Goal: Ask a question

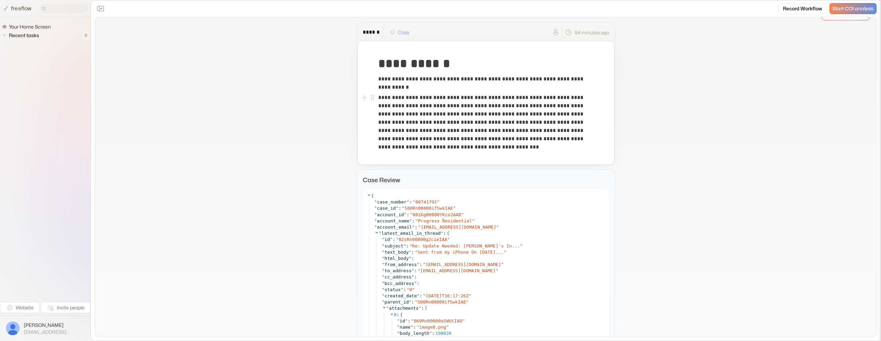
scroll to position [12, 0]
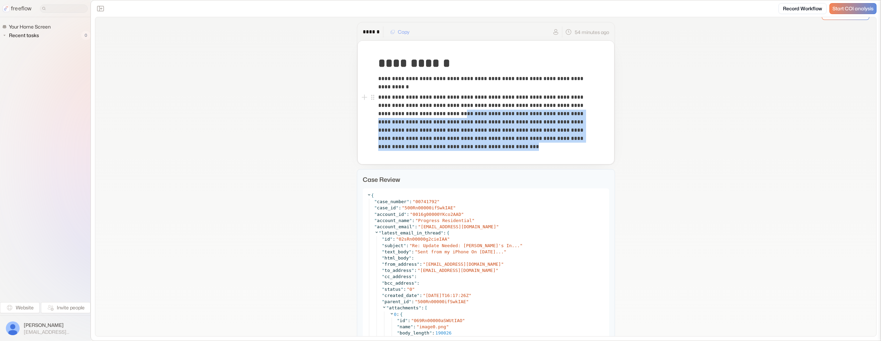
drag, startPoint x: 469, startPoint y: 116, endPoint x: 575, endPoint y: 145, distance: 109.5
click at [575, 145] on p "**********" at bounding box center [485, 122] width 215 height 58
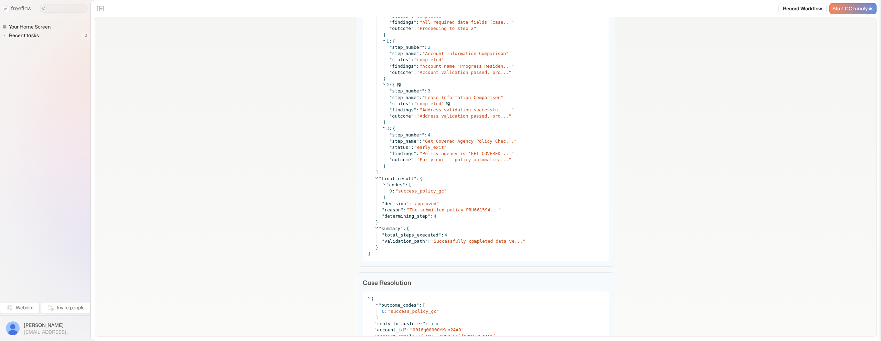
scroll to position [3863, 0]
click at [463, 151] on span "Policy agency is 'GET COVERED ..." at bounding box center [466, 151] width 89 height 5
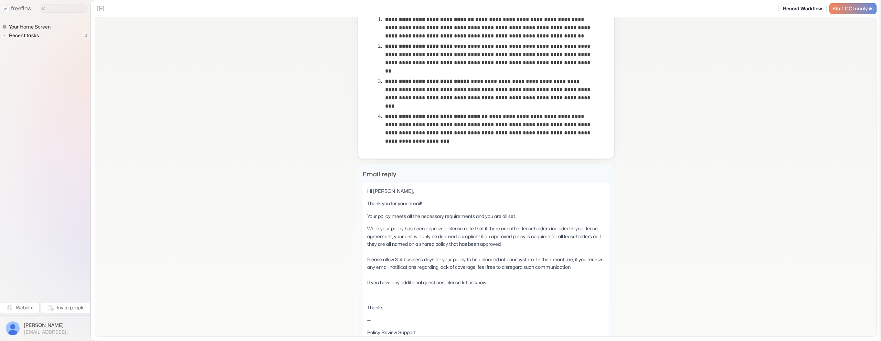
scroll to position [302, 0]
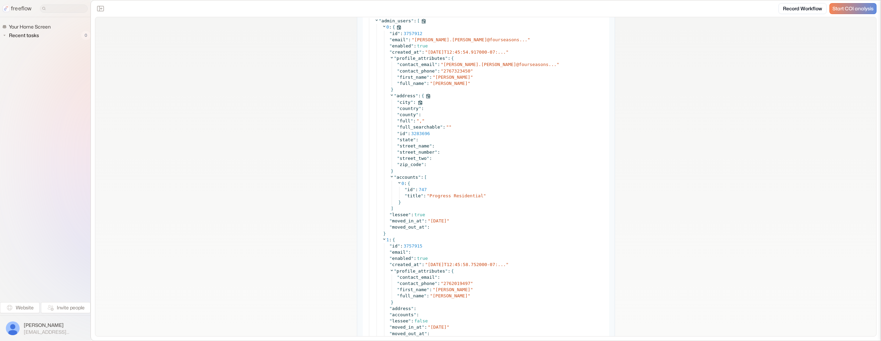
scroll to position [1381, 0]
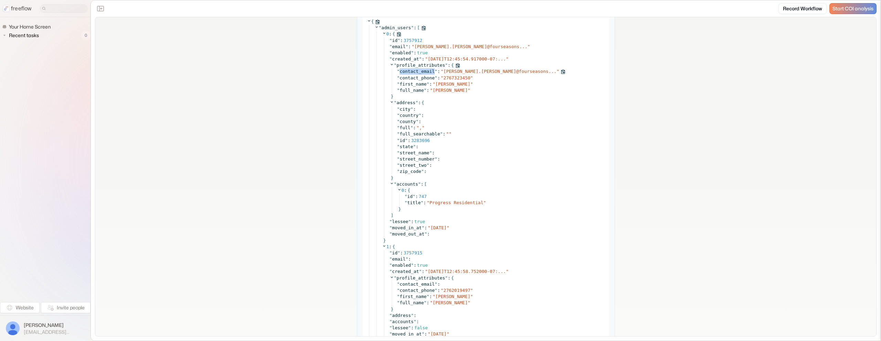
drag, startPoint x: 400, startPoint y: 70, endPoint x: 435, endPoint y: 70, distance: 34.8
click at [435, 70] on span "" contact_email "" at bounding box center [417, 71] width 40 height 5
copy span "contact_email"
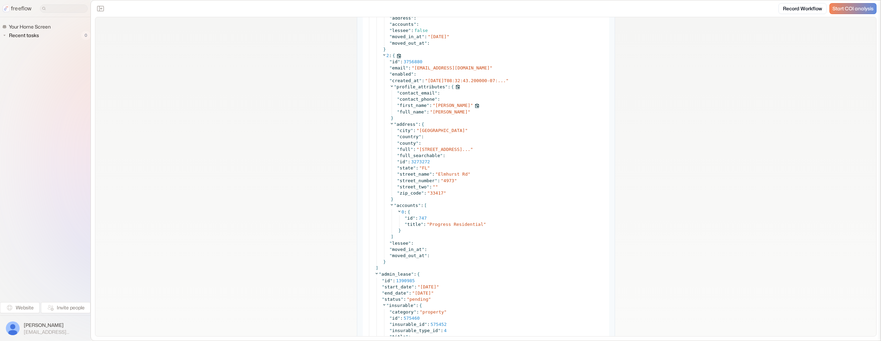
scroll to position [1682, 0]
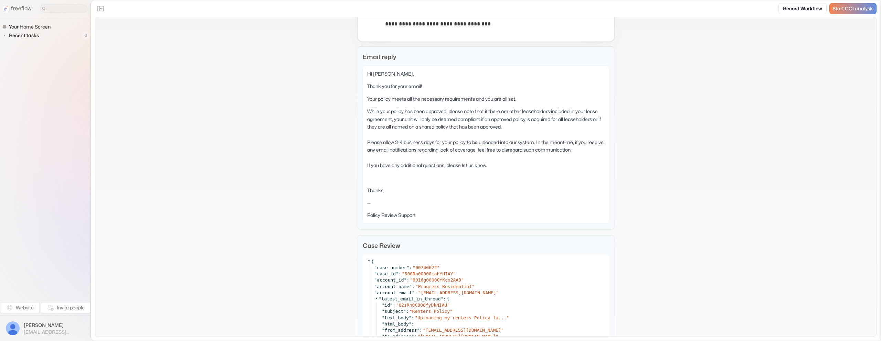
scroll to position [493, 0]
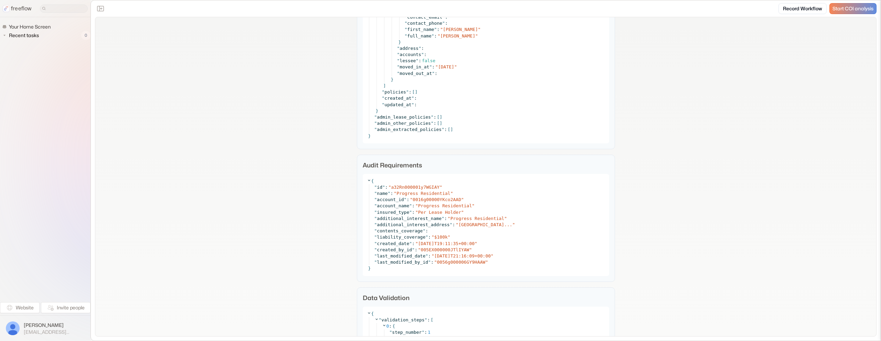
scroll to position [2724, 0]
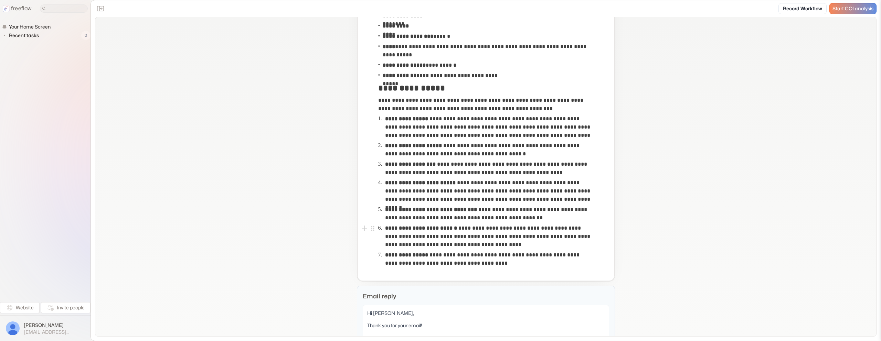
scroll to position [196, 0]
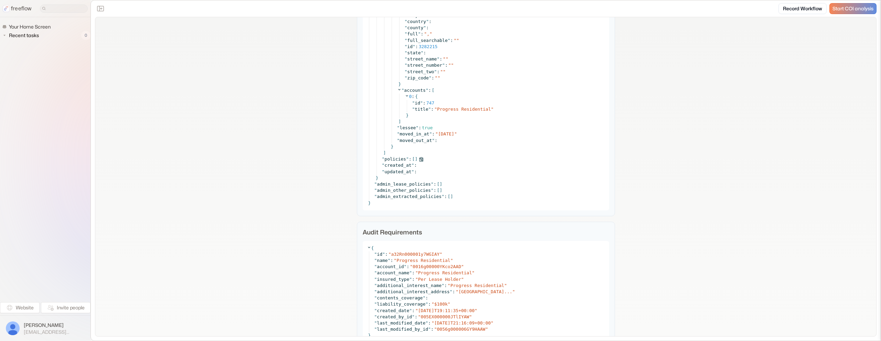
scroll to position [2127, 0]
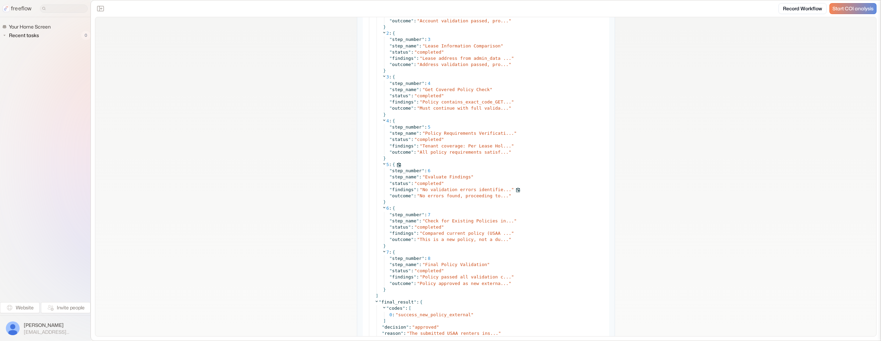
scroll to position [3023, 0]
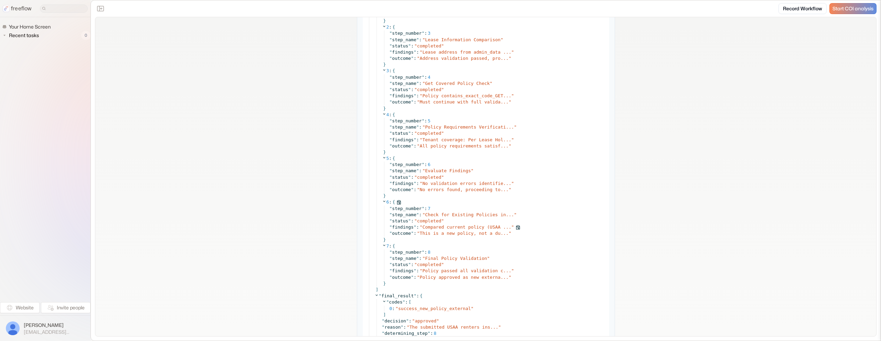
click at [466, 228] on span "Compared current policy (USAA ..." at bounding box center [466, 227] width 89 height 5
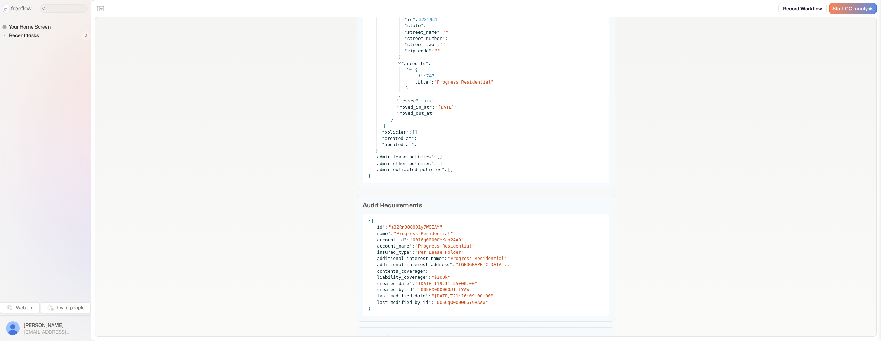
scroll to position [3013, 0]
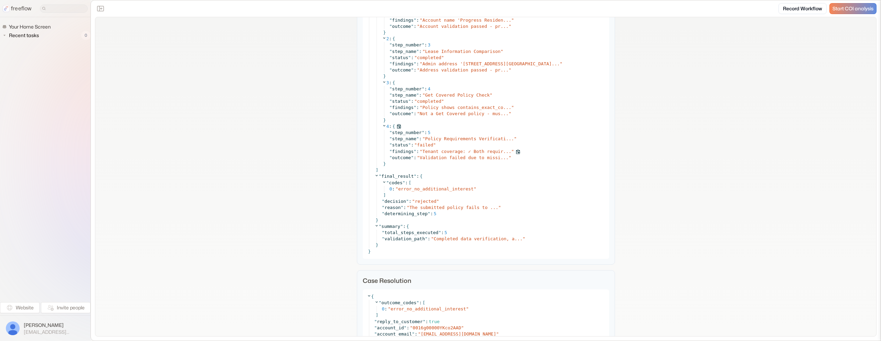
scroll to position [3261, 0]
click at [444, 157] on span "Validation failed due to missi..." at bounding box center [464, 155] width 89 height 5
click at [450, 148] on span "Tenant coverage: ✓ Both requir..." at bounding box center [466, 150] width 89 height 5
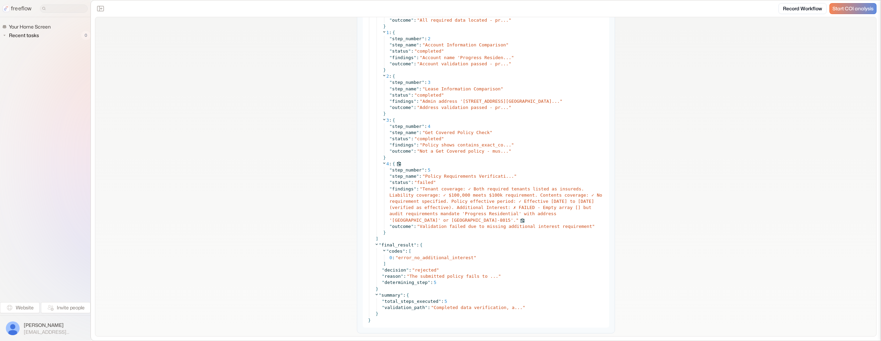
scroll to position [3221, 0]
click at [453, 143] on span "Policy shows contains_exact_co..." at bounding box center [466, 145] width 89 height 5
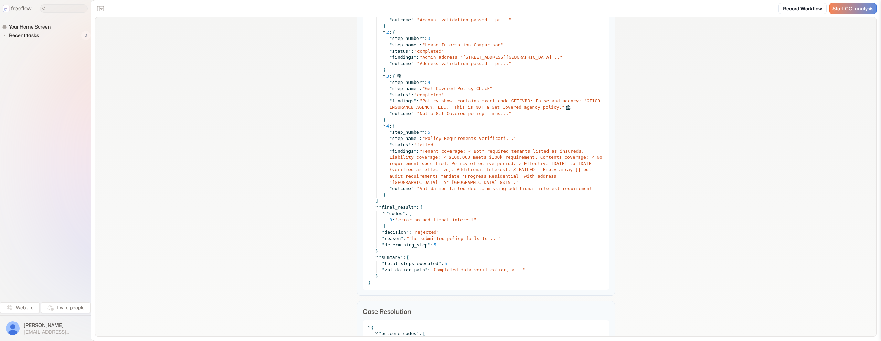
scroll to position [3268, 0]
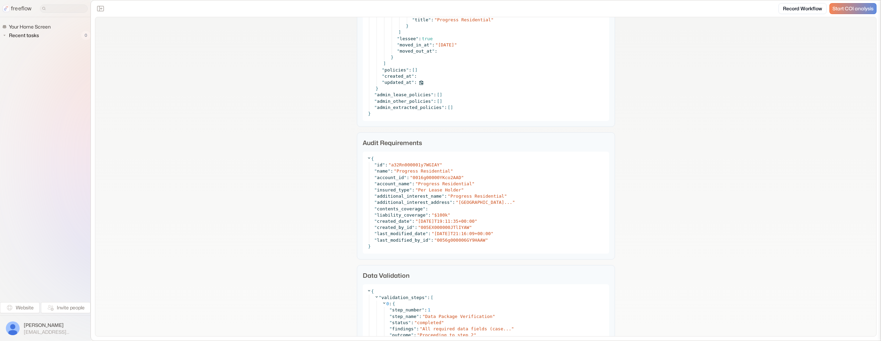
scroll to position [2792, 0]
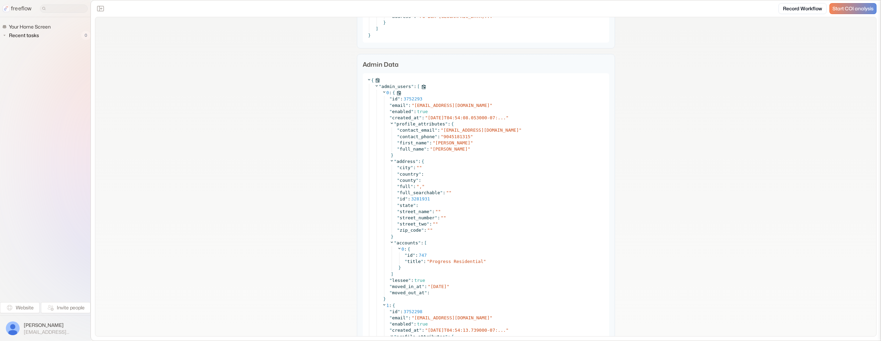
scroll to position [1167, 0]
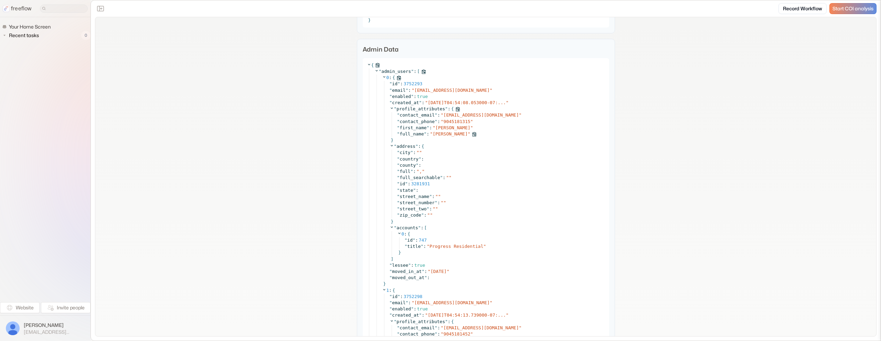
copy span "Iryna Sheremet"
drag, startPoint x: 470, startPoint y: 141, endPoint x: 433, endPoint y: 143, distance: 36.5
click at [433, 137] on span "Iryna Sheremet" at bounding box center [450, 133] width 35 height 5
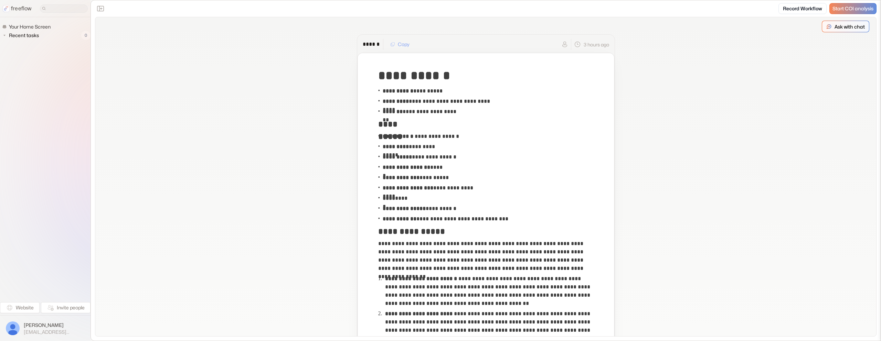
click at [847, 29] on p "Ask with chat" at bounding box center [850, 26] width 30 height 7
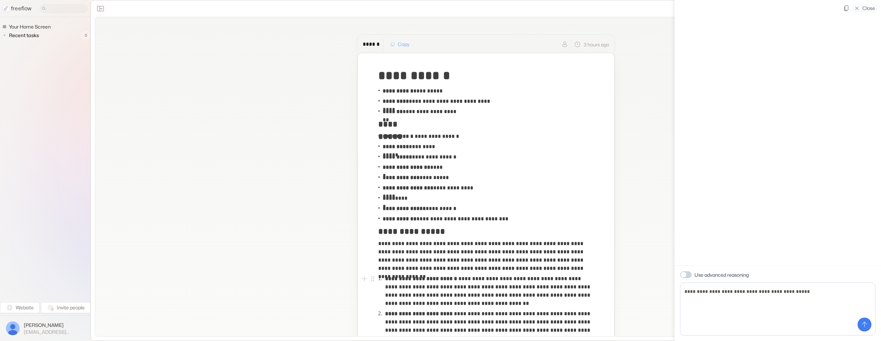
type textarea "**********"
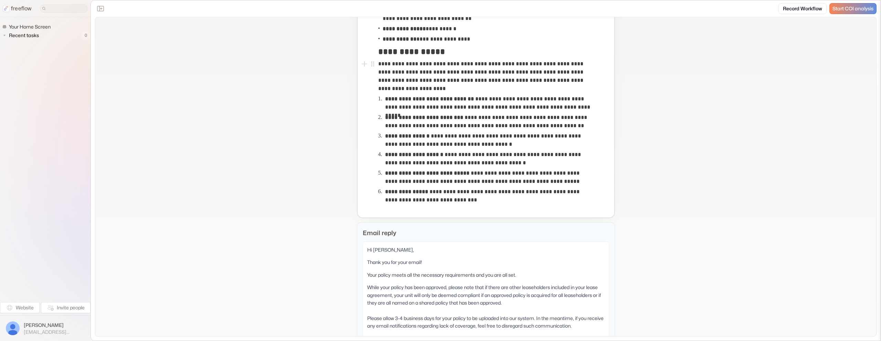
scroll to position [194, 0]
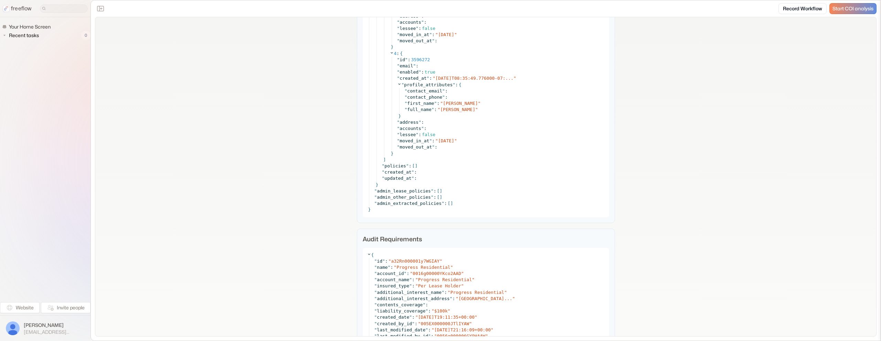
scroll to position [2484, 0]
